Goal: Transaction & Acquisition: Subscribe to service/newsletter

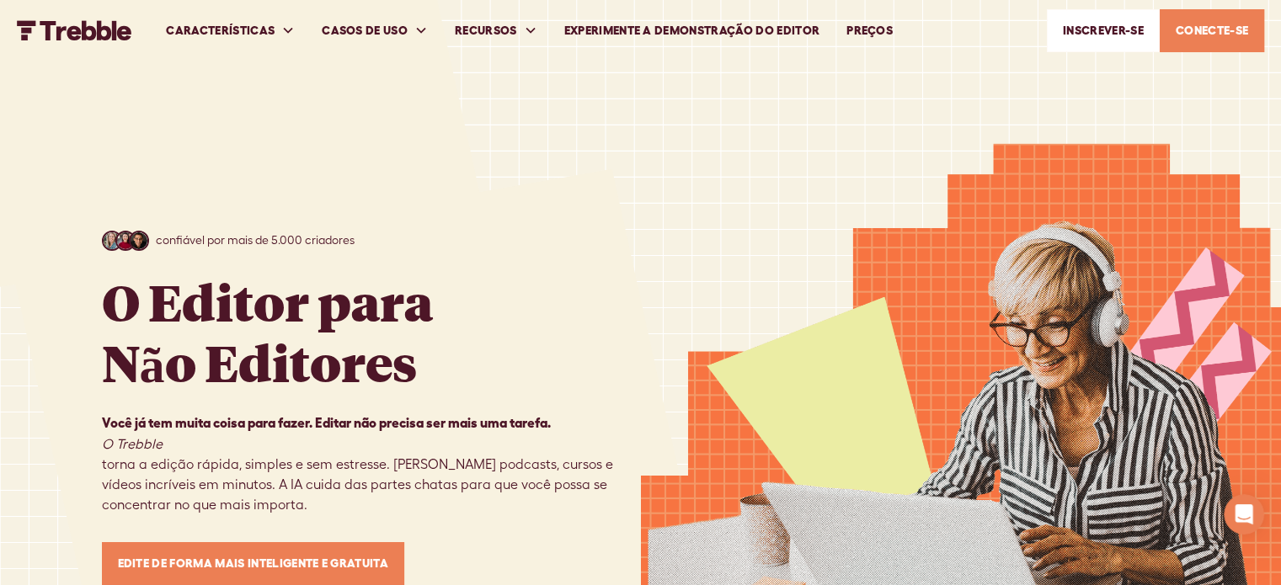
click at [1158, 88] on div at bounding box center [961, 422] width 641 height 845
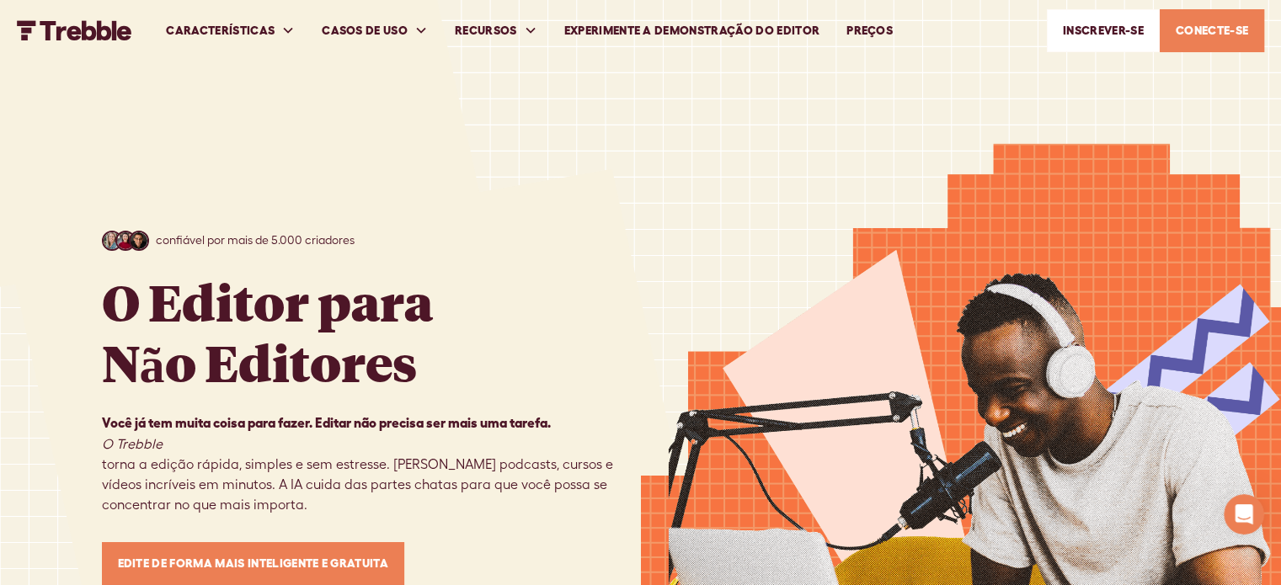
click at [1179, 33] on font "CONECTE-SE" at bounding box center [1211, 30] width 72 height 13
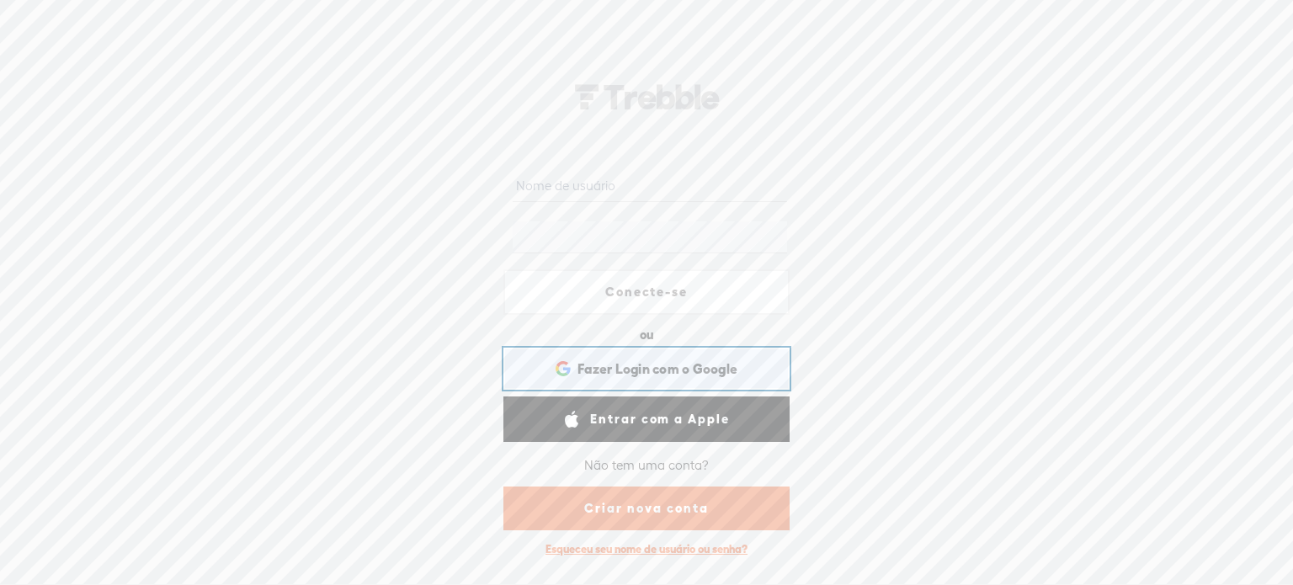
click at [632, 367] on font "Fazer Login com o Google" at bounding box center [658, 368] width 160 height 15
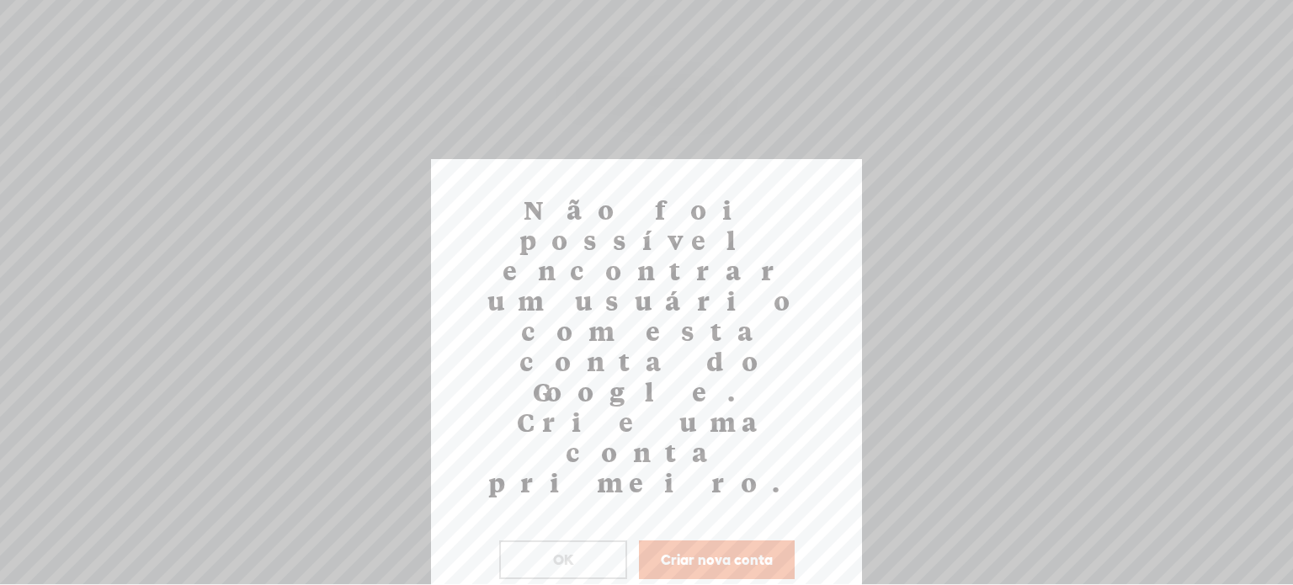
click at [690, 551] on font "Criar nova conta" at bounding box center [717, 559] width 112 height 16
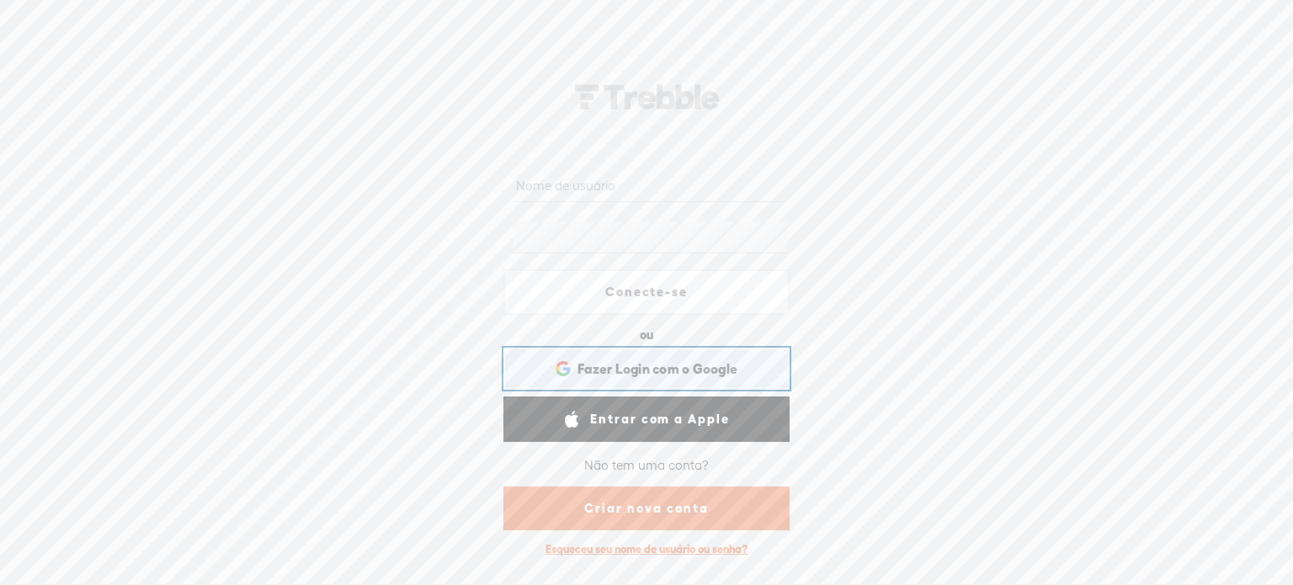
click at [649, 369] on font "Fazer Login com o Google" at bounding box center [658, 368] width 160 height 15
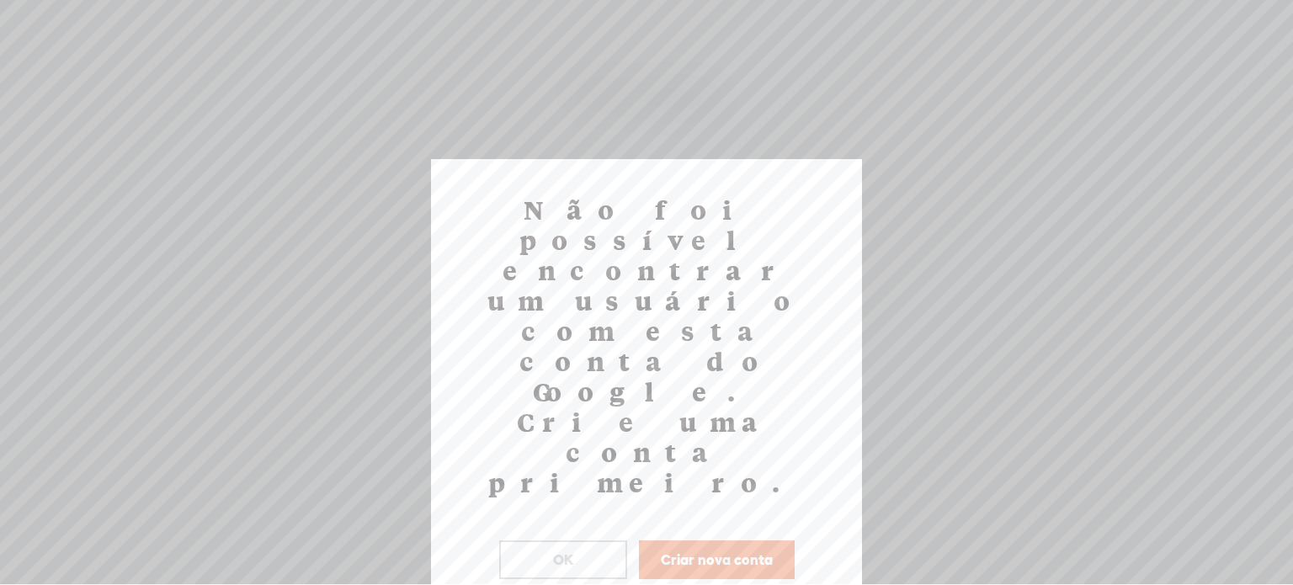
click at [700, 540] on button "Criar nova conta" at bounding box center [717, 559] width 156 height 39
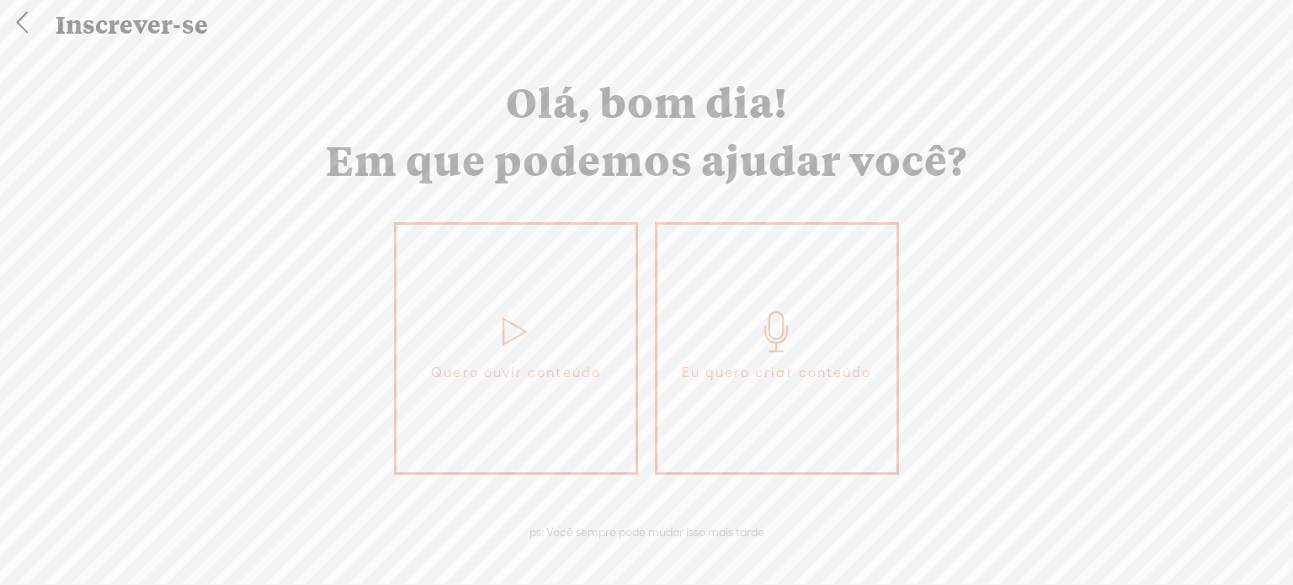
click at [786, 341] on icon at bounding box center [777, 332] width 42 height 40
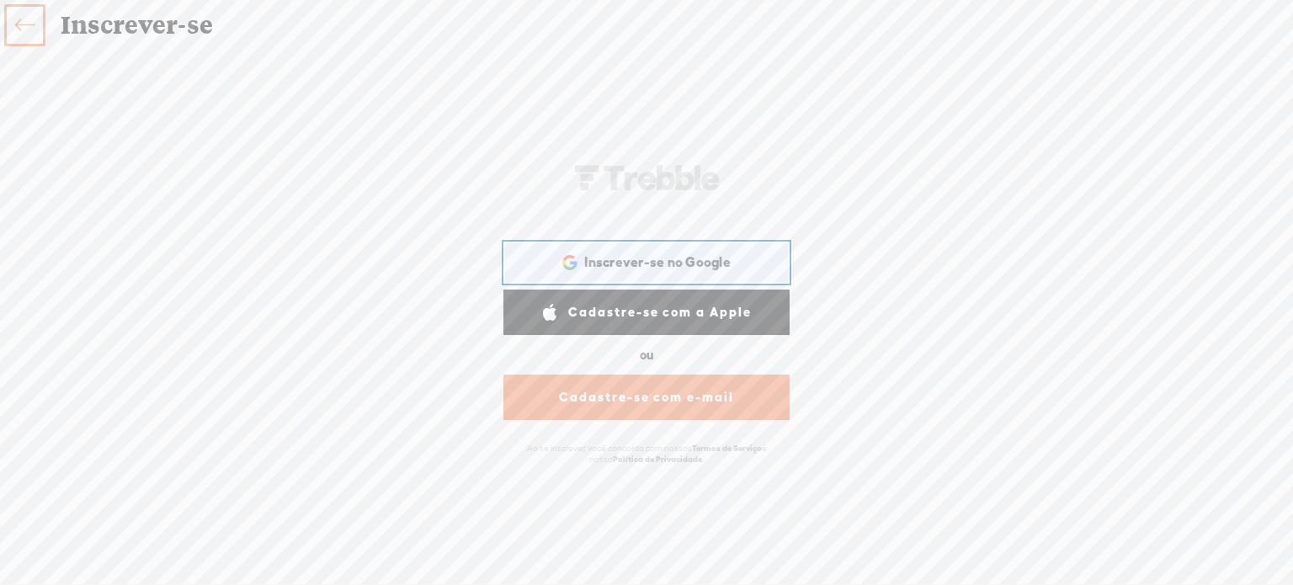
click at [630, 254] on div "Inscrever-se no Google Inscreva-se no Google. Abra em um novo guia" at bounding box center [646, 262] width 263 height 39
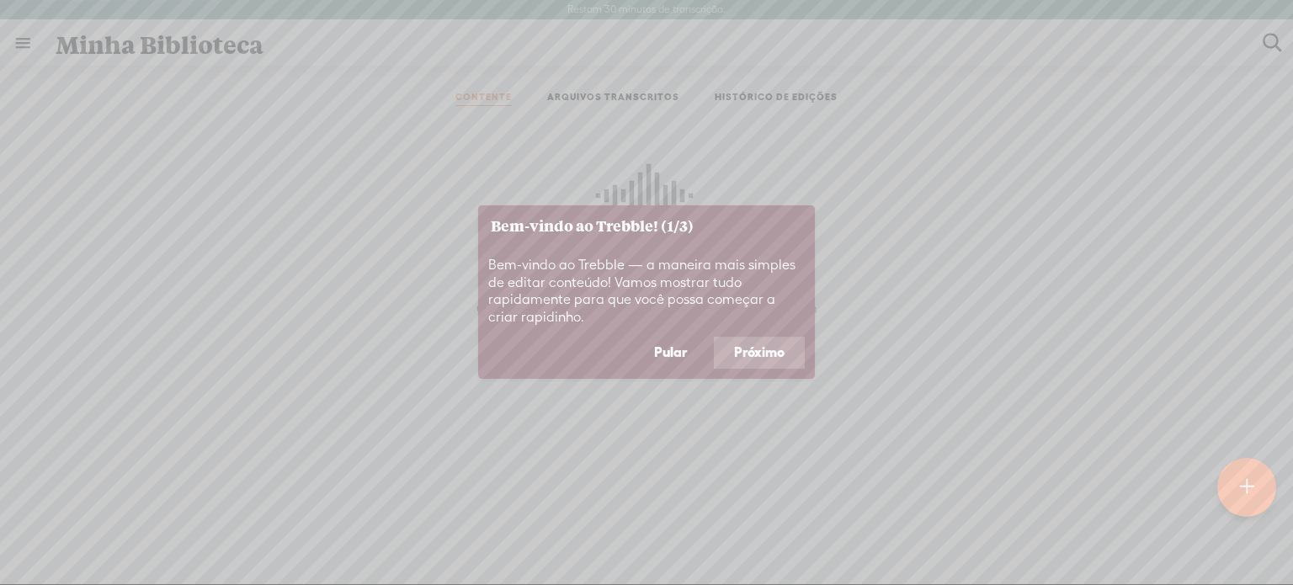
click at [763, 352] on font "Próximo" at bounding box center [759, 351] width 51 height 15
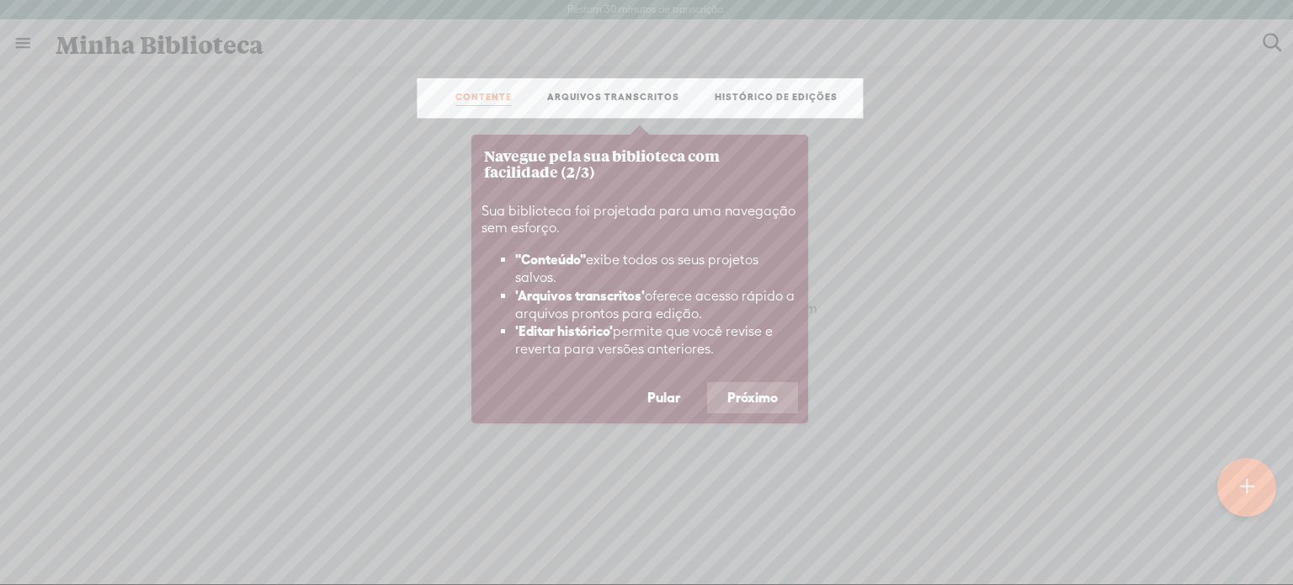
click at [744, 397] on font "Próximo" at bounding box center [752, 397] width 51 height 15
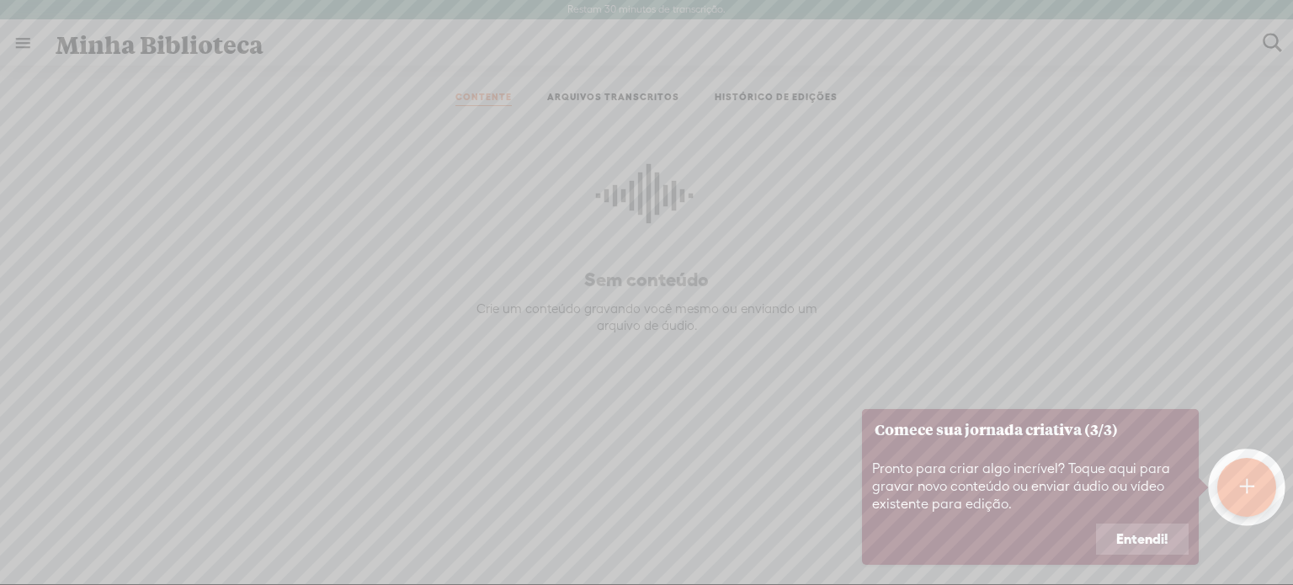
click at [1145, 541] on font "Entendi!" at bounding box center [1142, 538] width 52 height 15
